Goal: Task Accomplishment & Management: Use online tool/utility

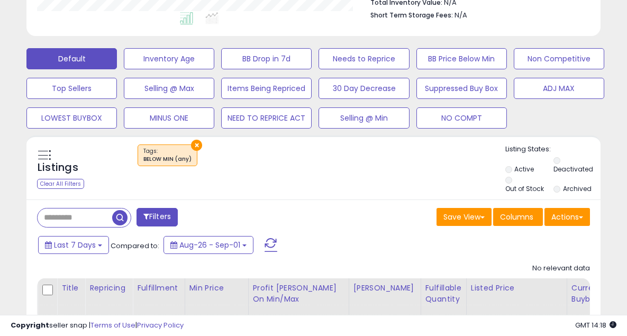
scroll to position [309, 0]
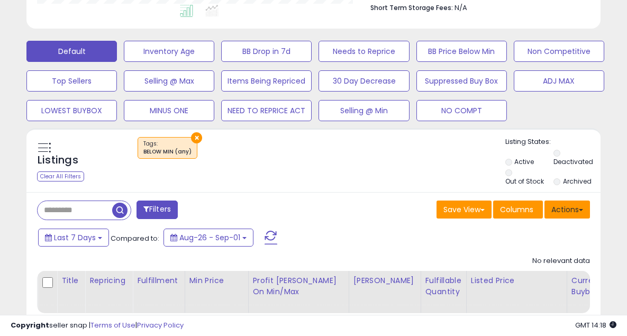
click at [561, 210] on button "Actions" at bounding box center [566, 209] width 45 height 18
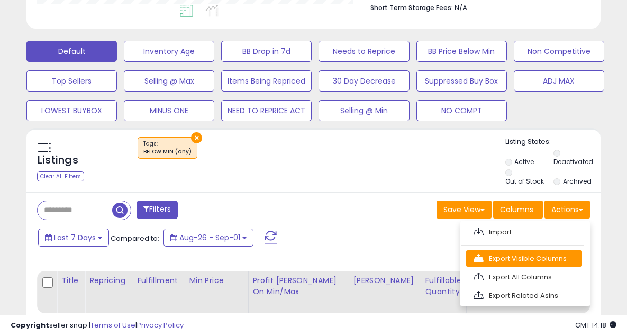
click at [530, 256] on link "Export Visible Columns" at bounding box center [524, 258] width 116 height 16
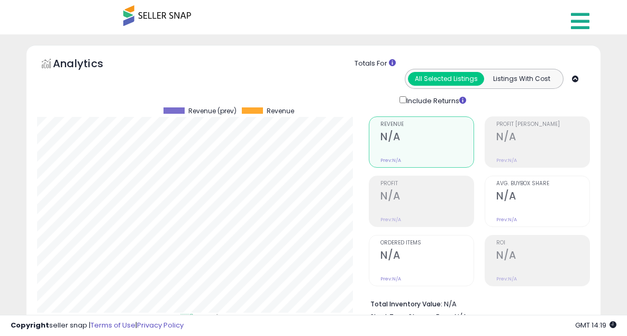
click at [580, 21] on icon at bounding box center [580, 21] width 19 height 21
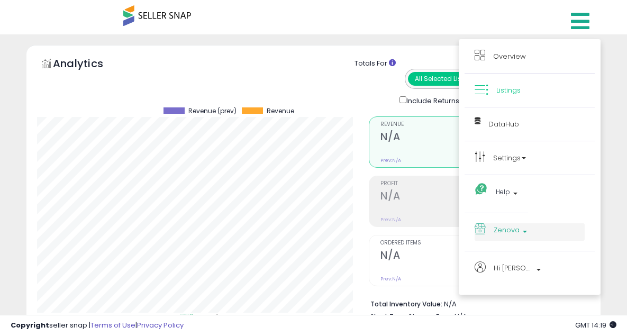
click at [516, 227] on span "Zenova" at bounding box center [506, 229] width 26 height 13
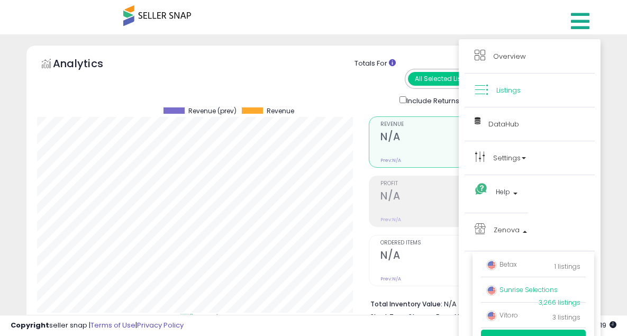
click at [518, 291] on span "Sunrise Selections" at bounding box center [521, 289] width 71 height 9
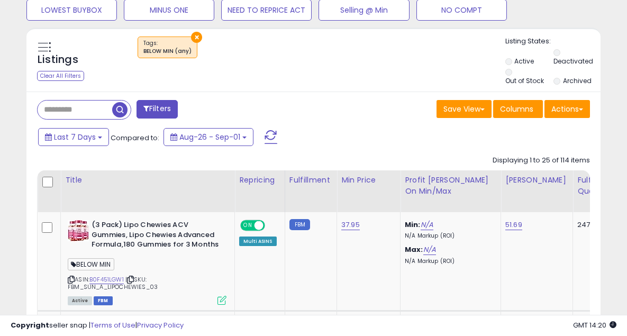
scroll to position [387, 0]
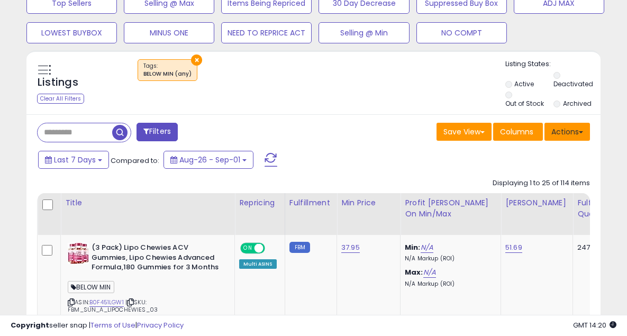
click at [566, 128] on button "Actions" at bounding box center [566, 132] width 45 height 18
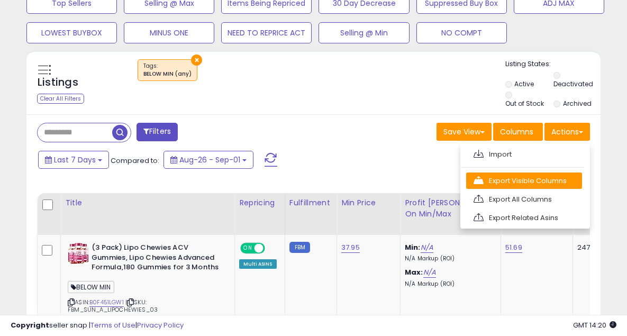
click at [530, 180] on link "Export Visible Columns" at bounding box center [524, 180] width 116 height 16
